Goal: Information Seeking & Learning: Check status

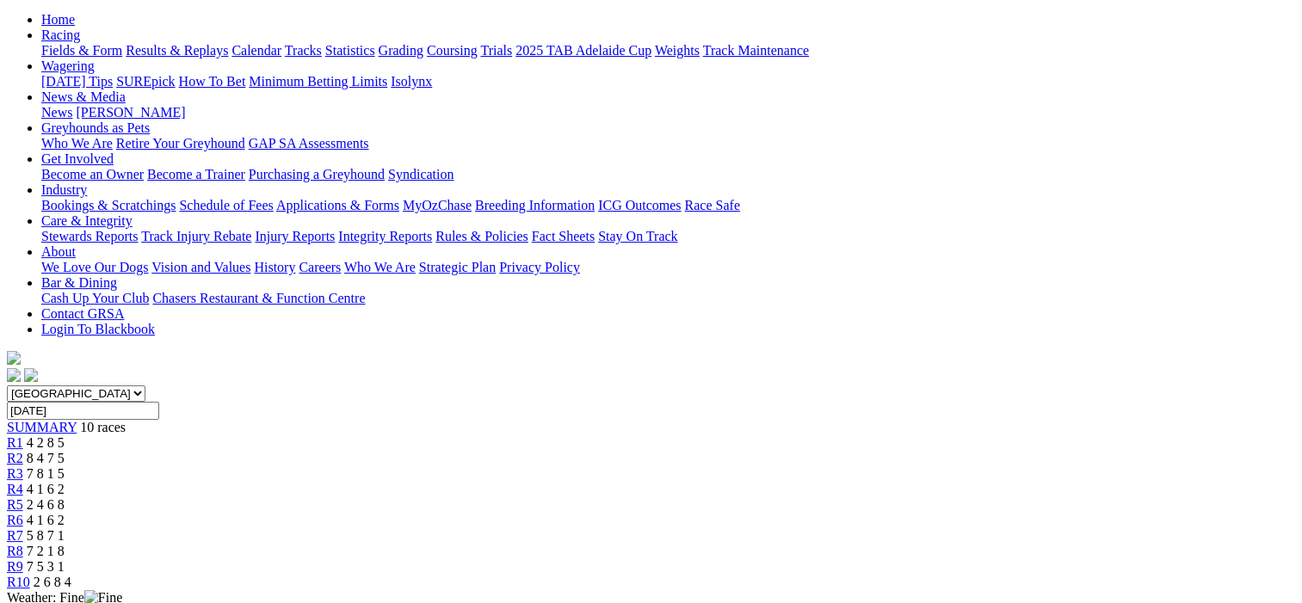
scroll to position [172, 0]
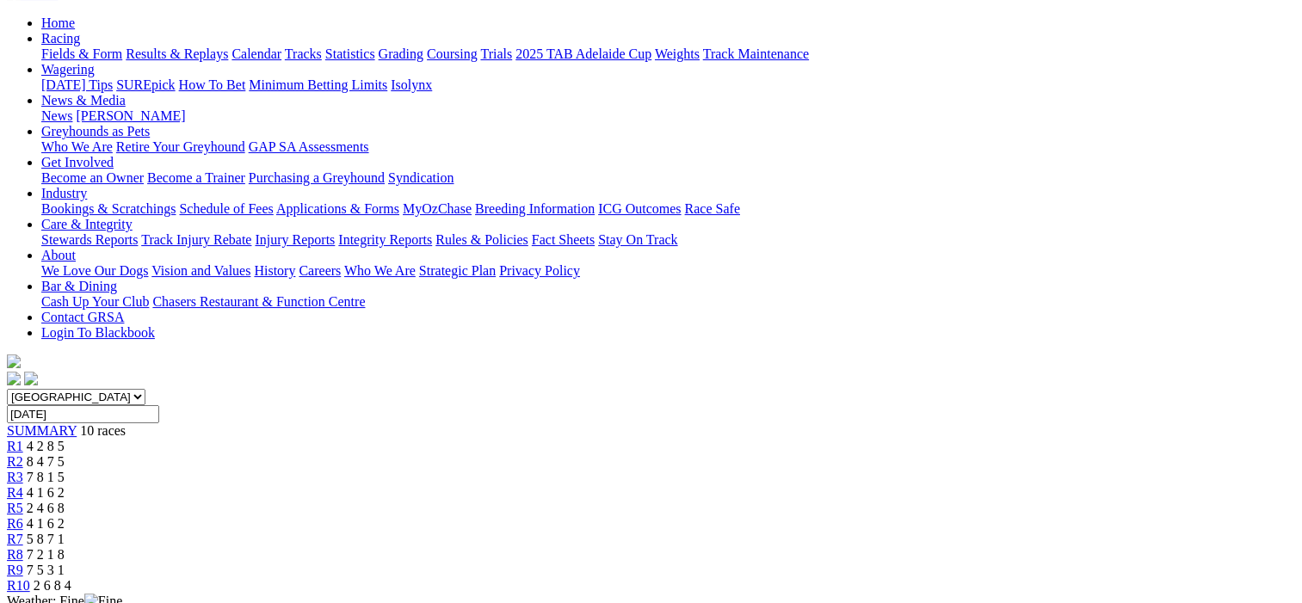
click at [23, 454] on span "R2" at bounding box center [15, 461] width 16 height 15
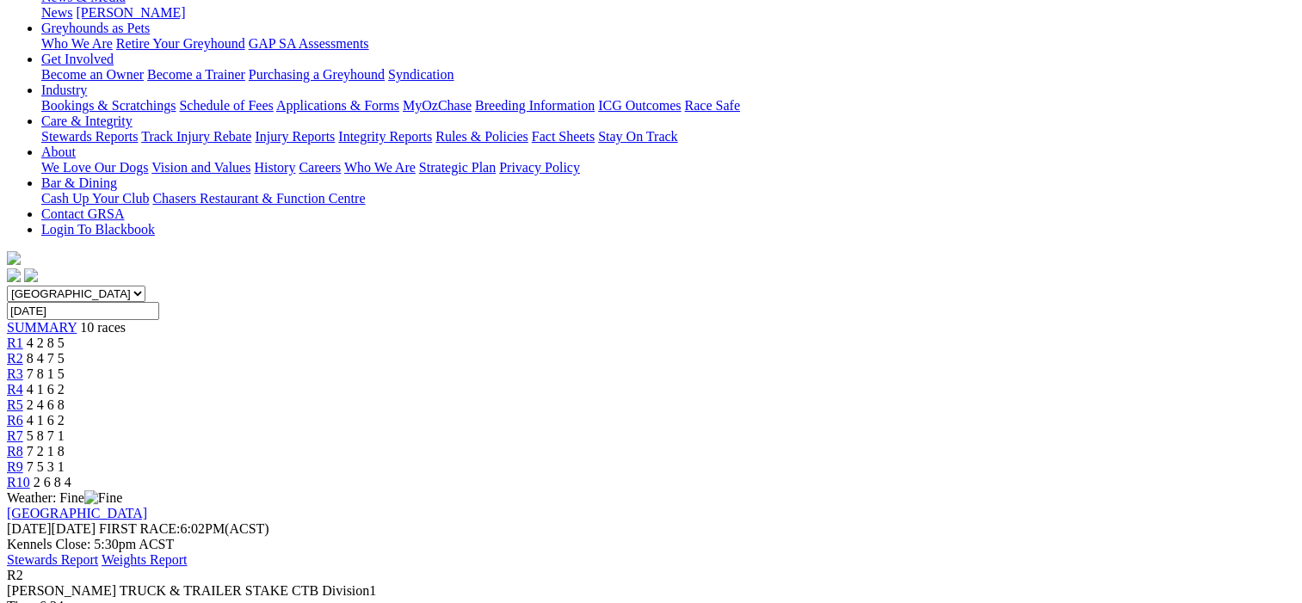
scroll to position [172, 0]
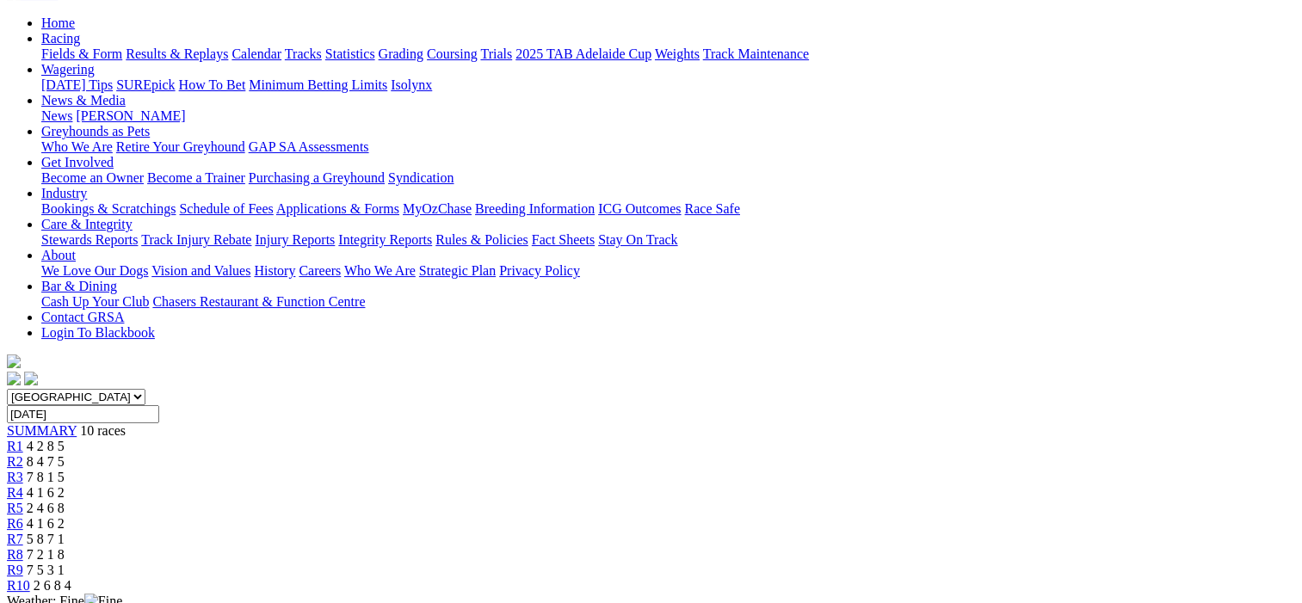
click at [23, 470] on span "R3" at bounding box center [15, 477] width 16 height 15
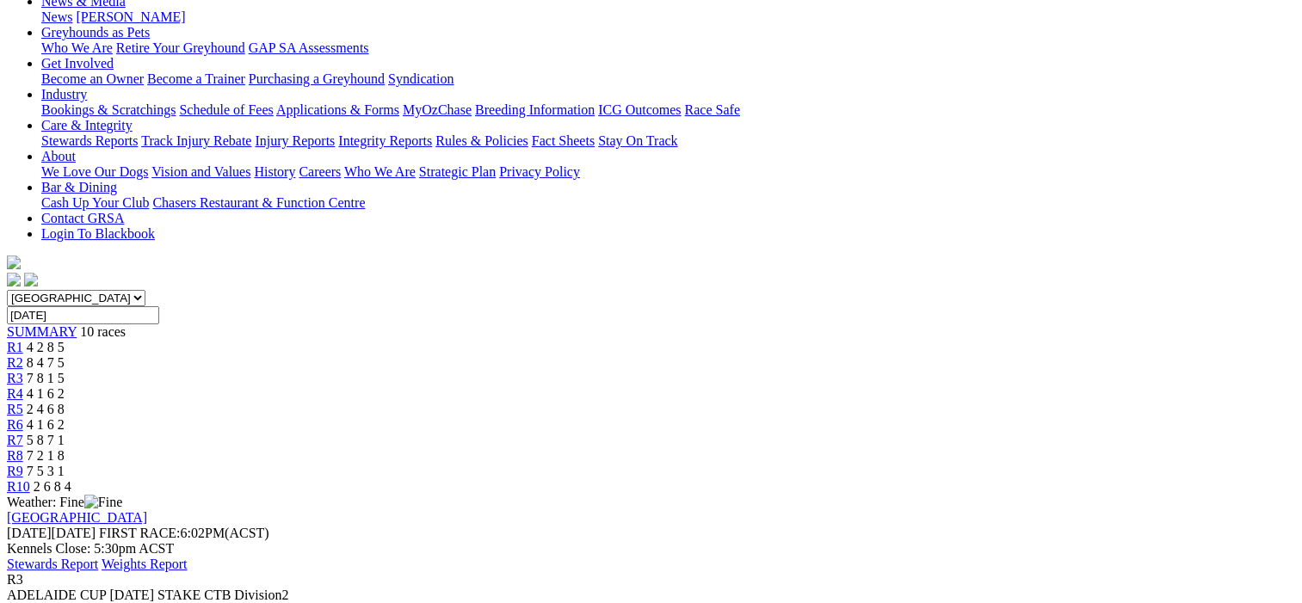
scroll to position [172, 0]
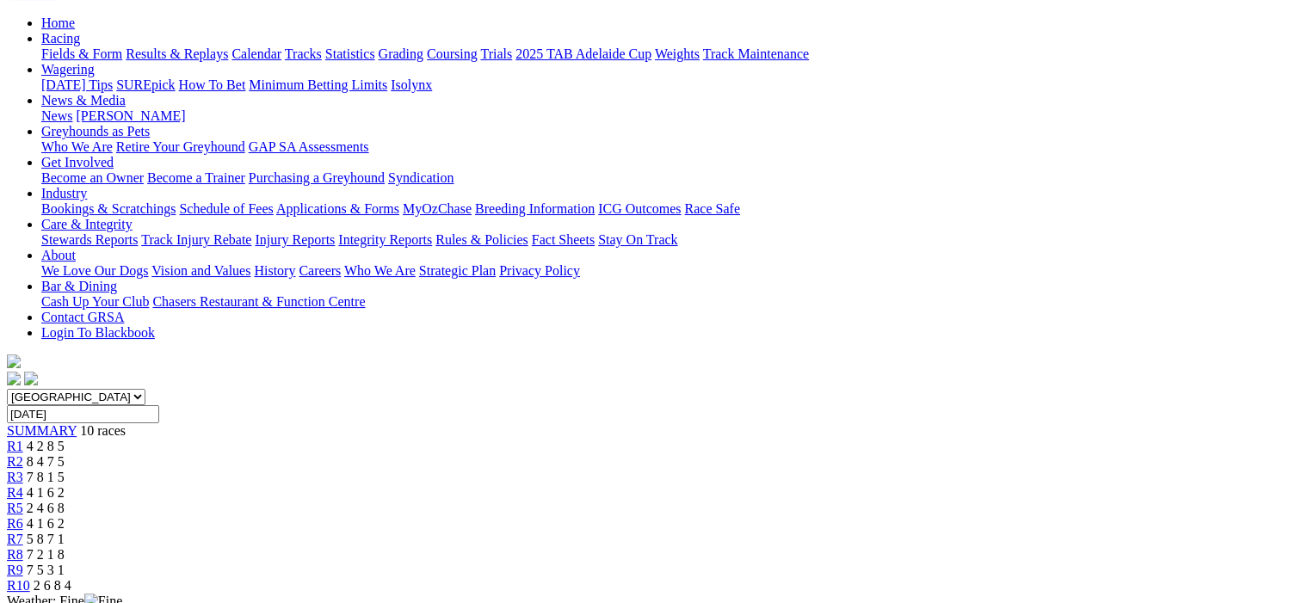
click at [585, 485] on div "R4 4 1 6 2" at bounding box center [651, 492] width 1288 height 15
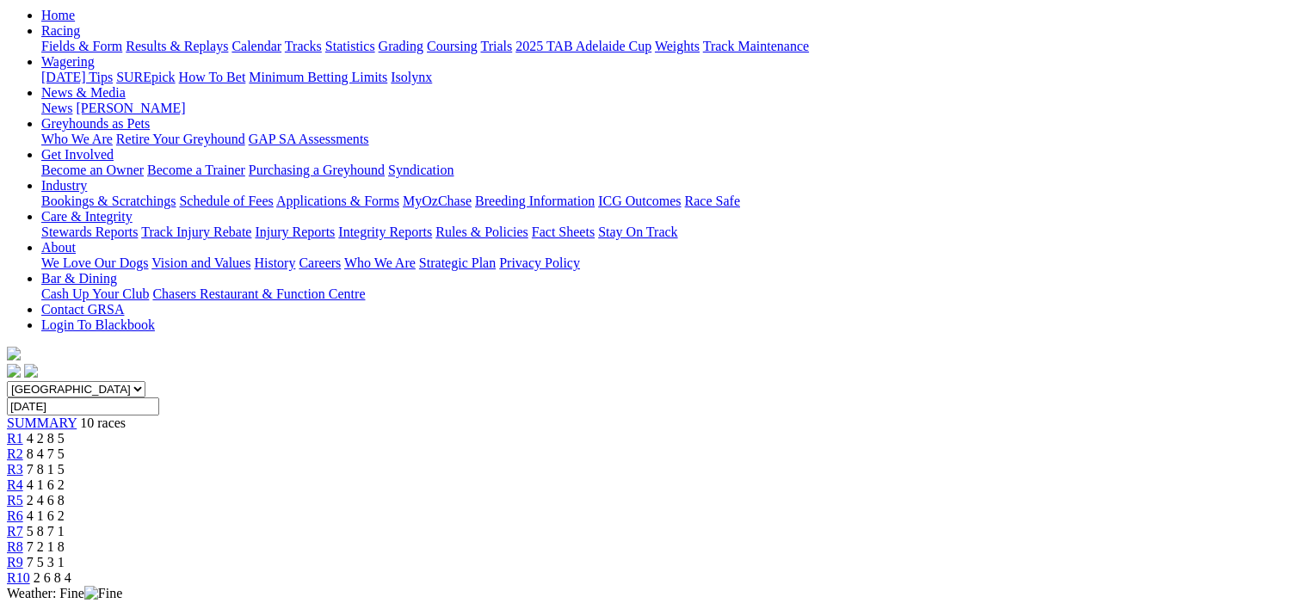
scroll to position [172, 0]
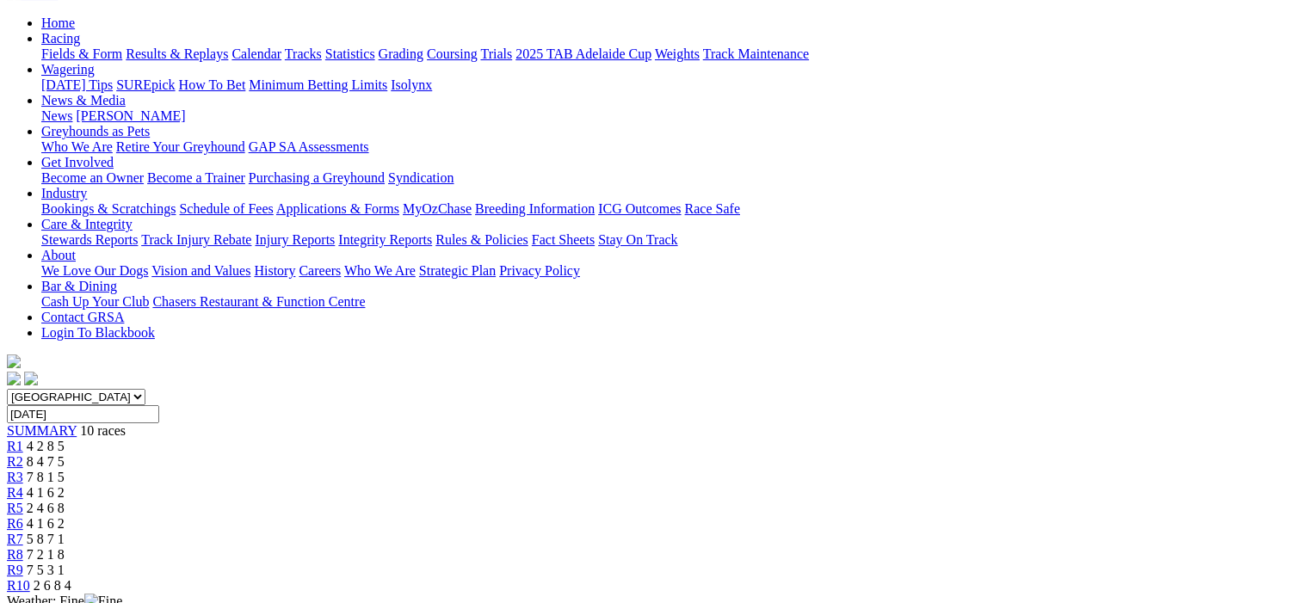
click at [23, 501] on span "R5" at bounding box center [15, 508] width 16 height 15
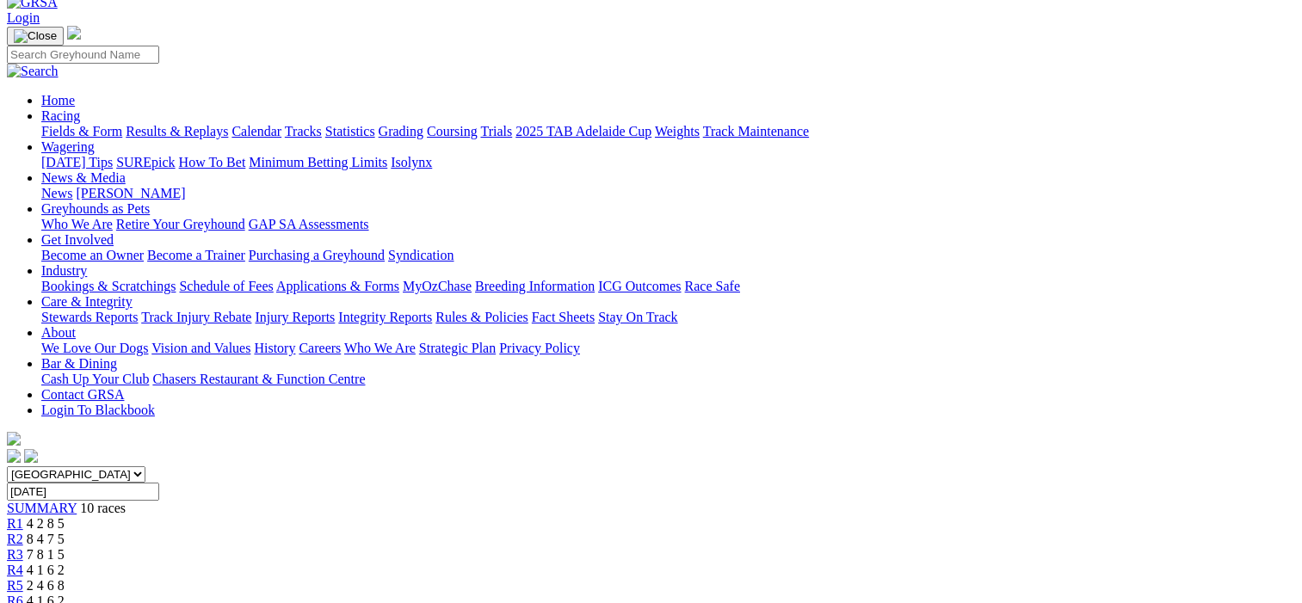
scroll to position [258, 0]
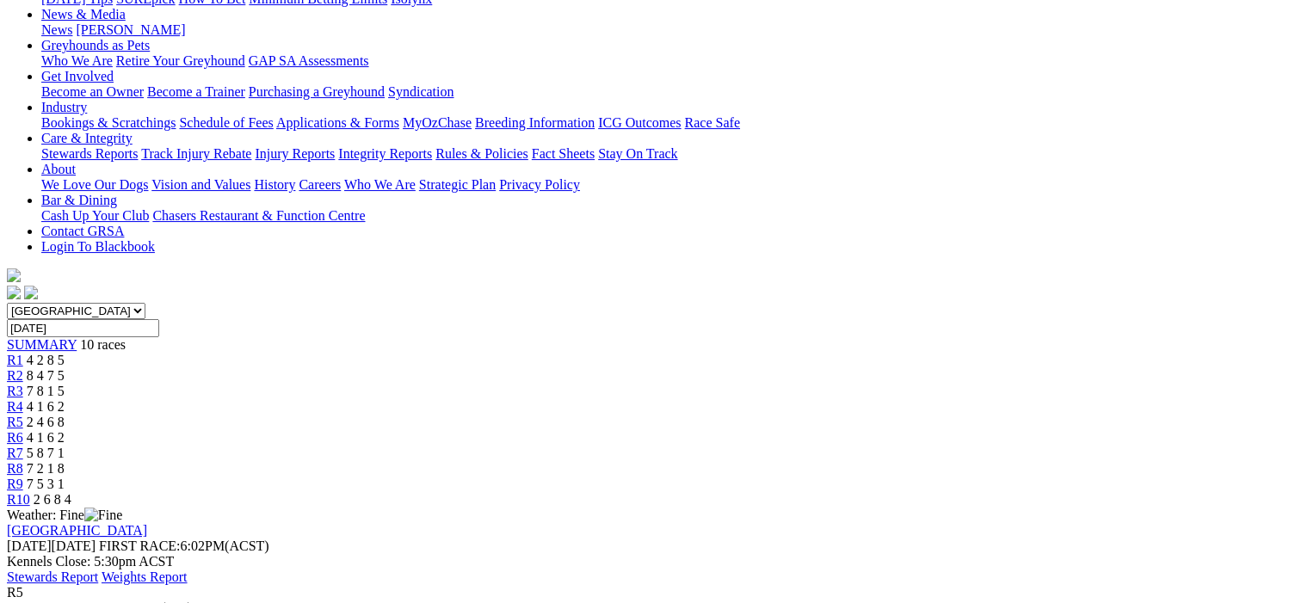
click at [23, 430] on span "R6" at bounding box center [15, 437] width 16 height 15
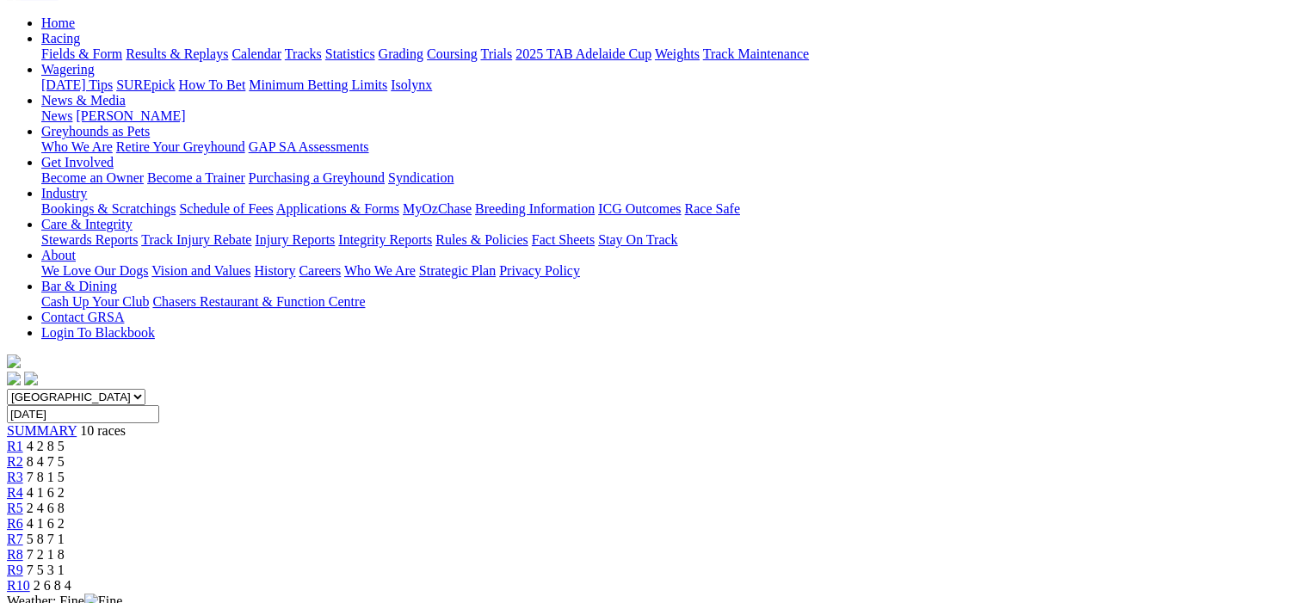
scroll to position [172, 0]
click at [23, 532] on span "R7" at bounding box center [15, 539] width 16 height 15
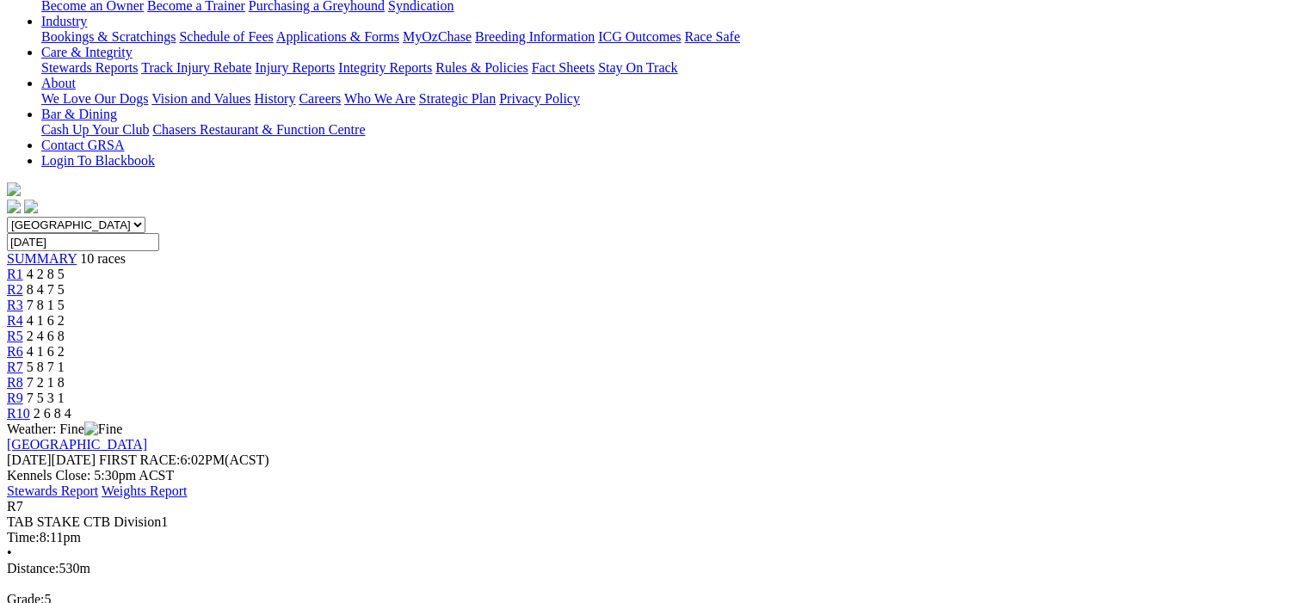
scroll to position [172, 0]
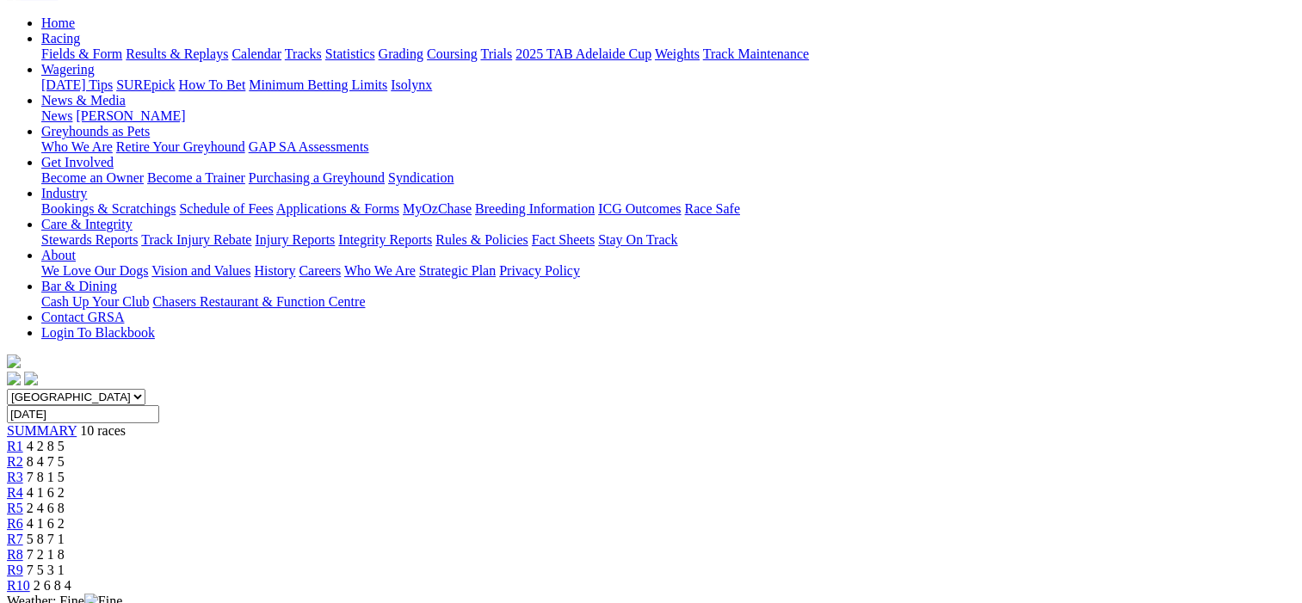
click at [23, 547] on span "R8" at bounding box center [15, 554] width 16 height 15
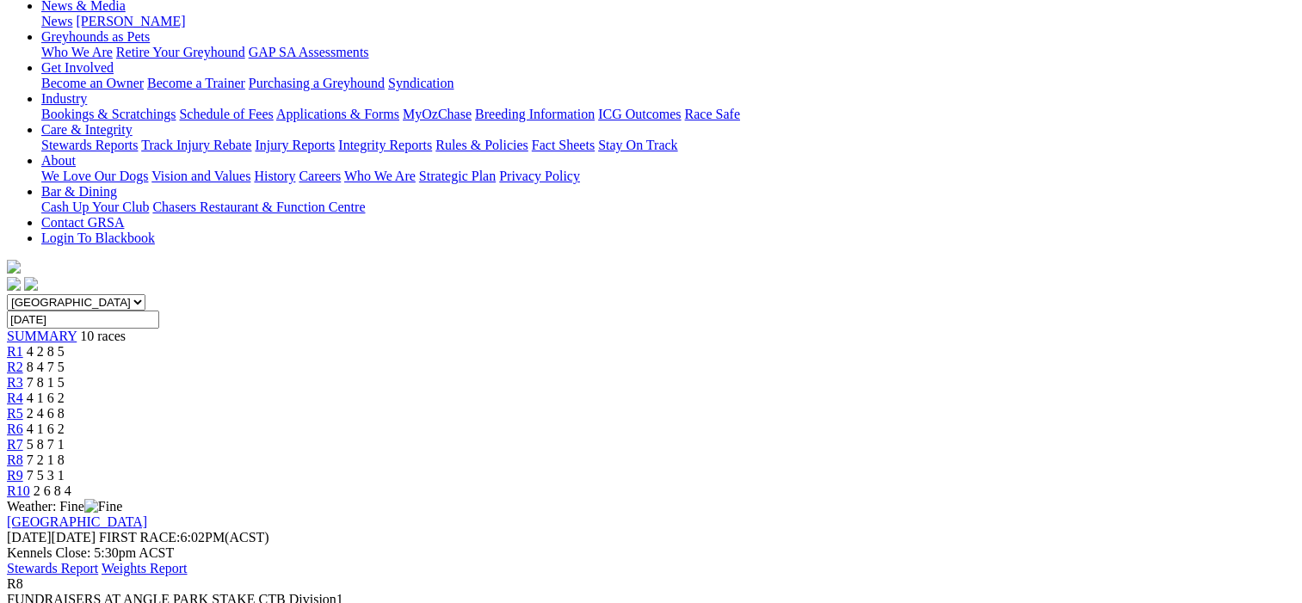
scroll to position [258, 0]
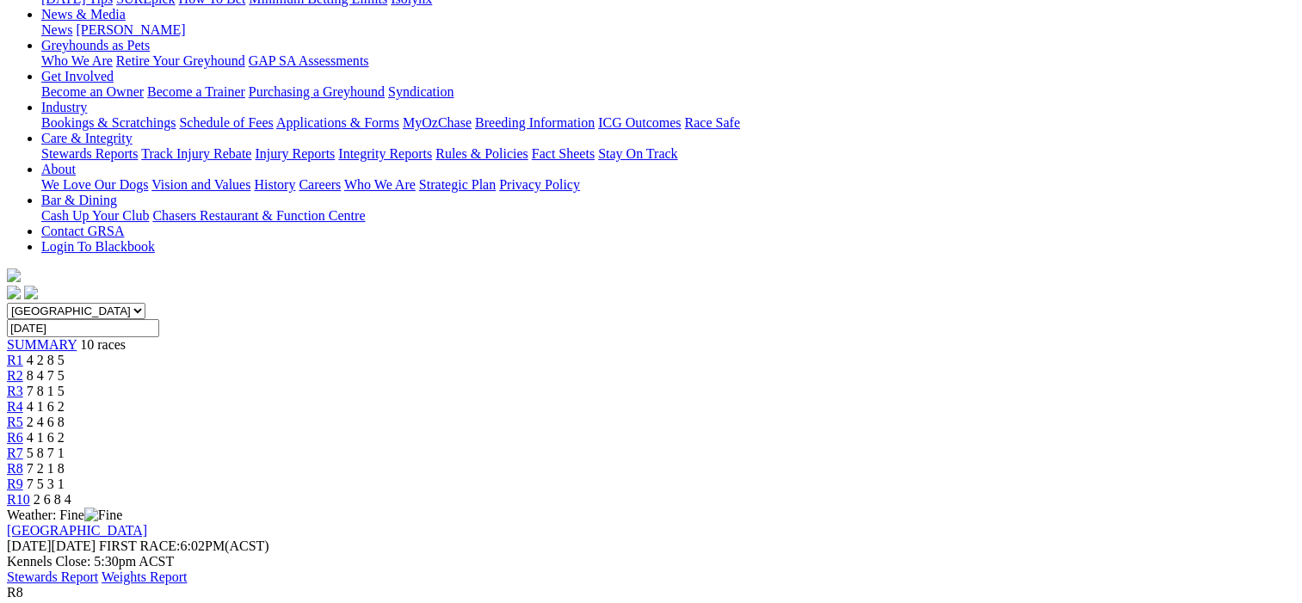
click at [23, 477] on span "R9" at bounding box center [15, 484] width 16 height 15
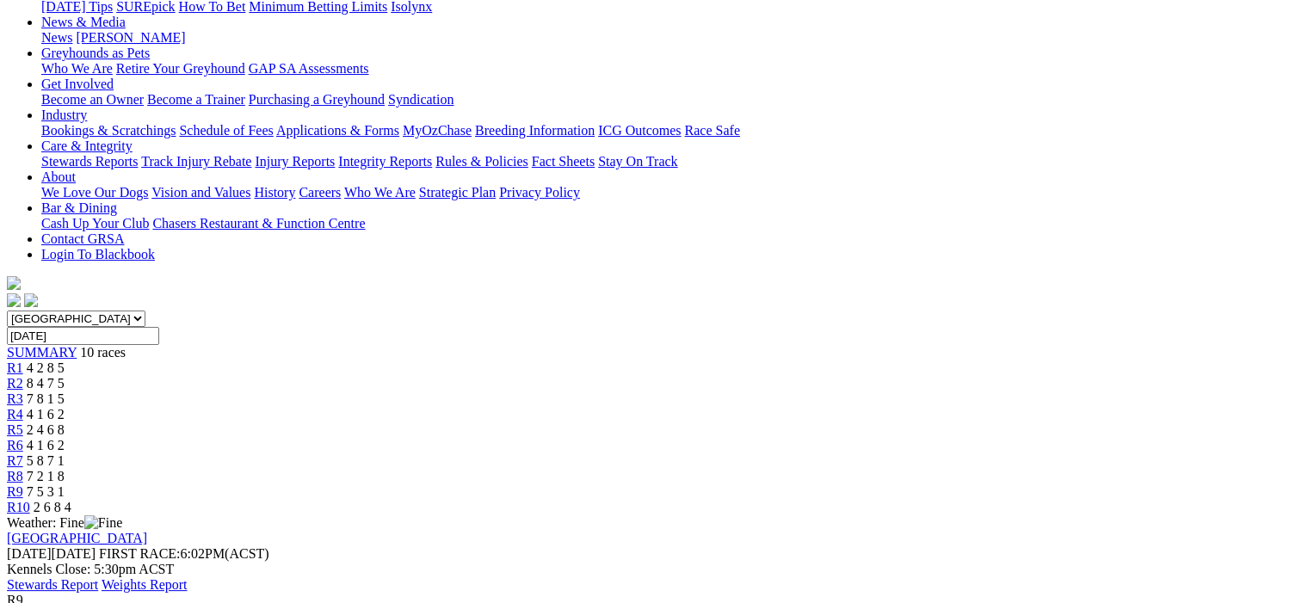
scroll to position [86, 0]
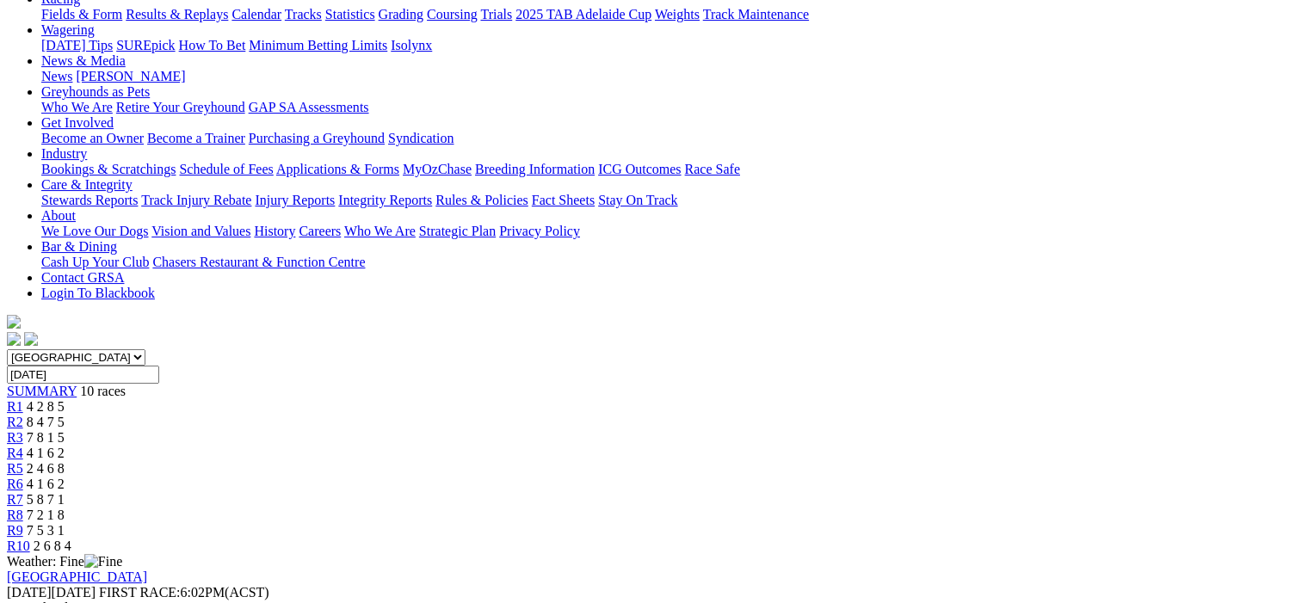
scroll to position [344, 0]
